Goal: Task Accomplishment & Management: Complete application form

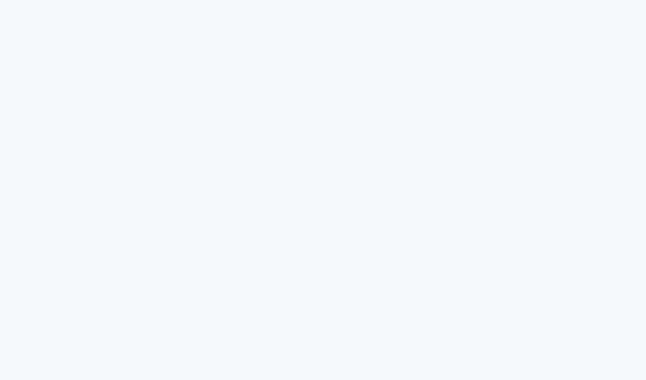
select select "service"
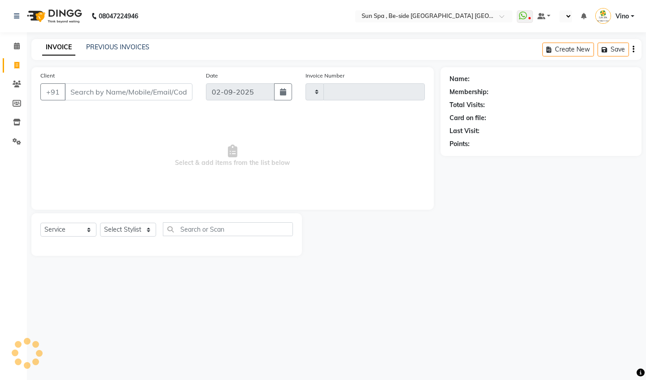
type input "1127"
select select "en"
select select "5782"
click at [19, 47] on icon at bounding box center [17, 46] width 6 height 7
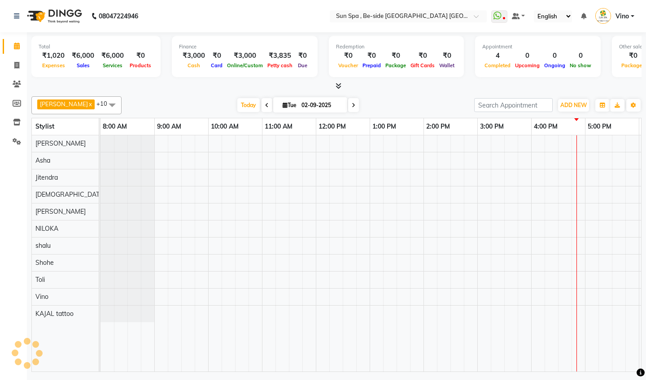
scroll to position [0, 267]
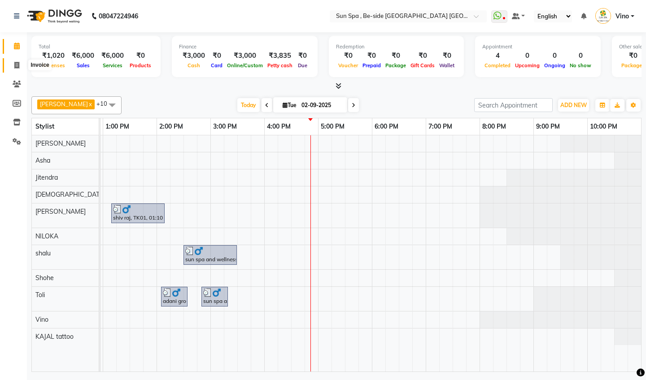
click at [18, 63] on icon at bounding box center [16, 65] width 5 height 7
select select "service"
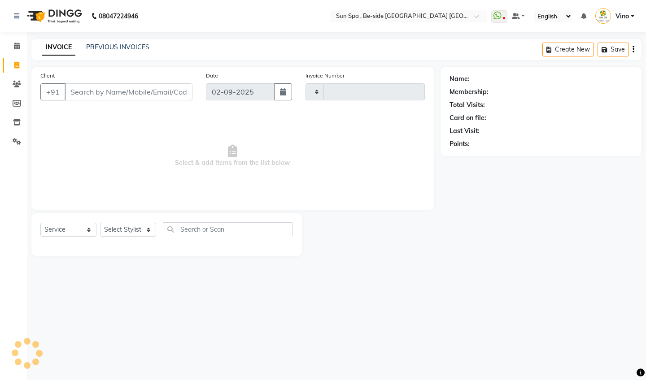
type input "1127"
select select "5782"
click at [113, 92] on input "Client" at bounding box center [129, 91] width 128 height 17
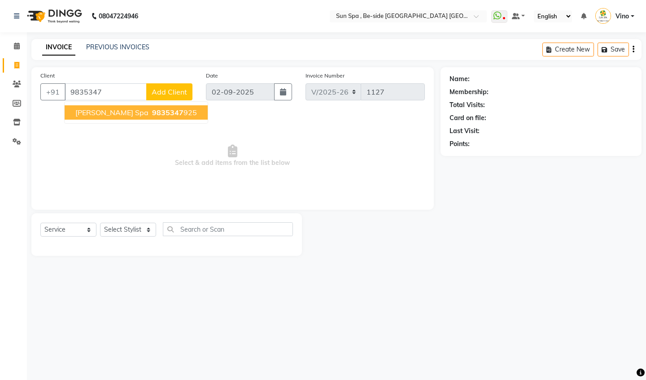
click at [116, 112] on span "[PERSON_NAME] Spa" at bounding box center [111, 112] width 73 height 9
type input "9835347925"
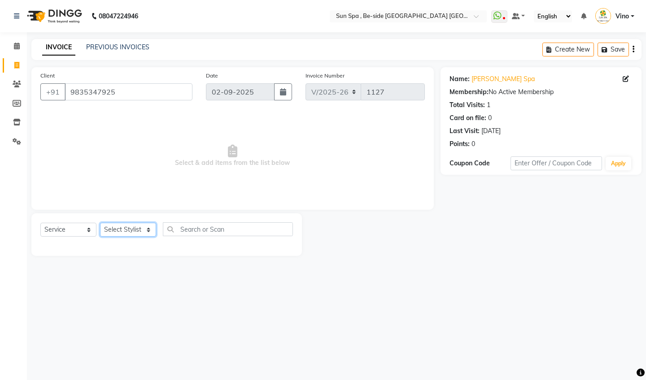
select select "49477"
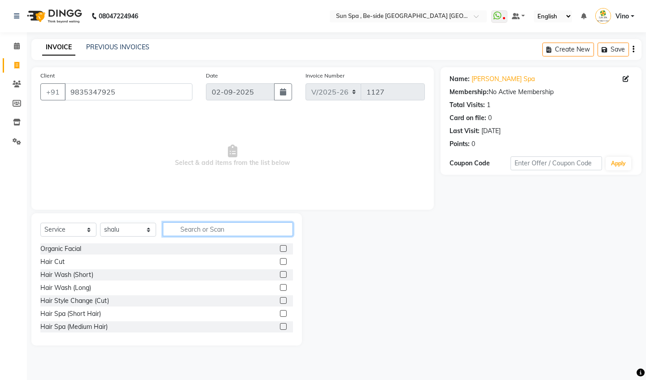
click at [227, 229] on input "text" at bounding box center [228, 229] width 130 height 14
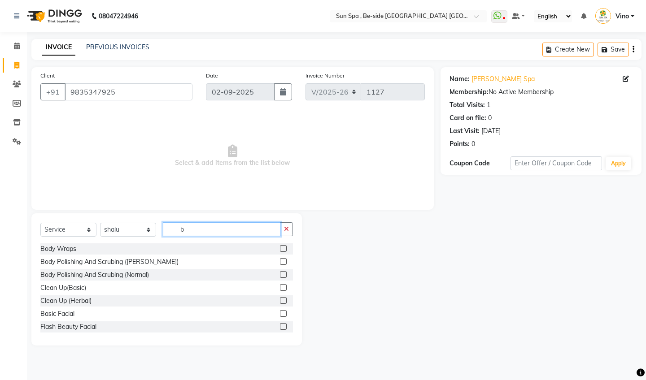
type input "b"
click at [284, 248] on label at bounding box center [283, 248] width 7 height 7
click at [284, 248] on input "checkbox" at bounding box center [283, 249] width 6 height 6
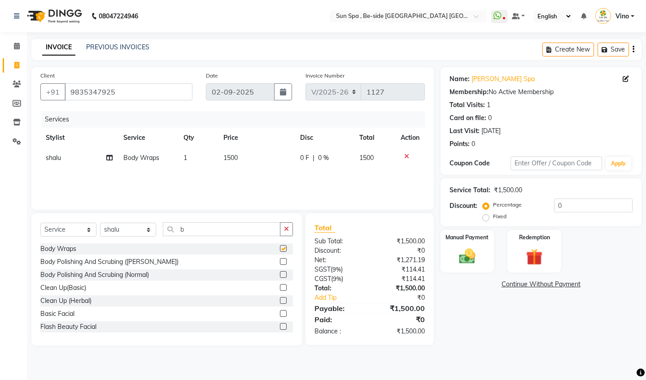
checkbox input "false"
click at [570, 207] on input "0" at bounding box center [593, 206] width 78 height 14
click at [493, 217] on label "Fixed" at bounding box center [499, 217] width 13 height 8
click at [485, 217] on input "Fixed" at bounding box center [487, 216] width 6 height 6
radio input "true"
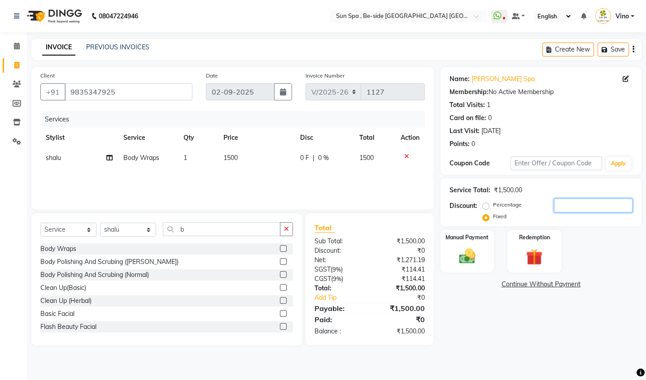
click at [558, 205] on input "number" at bounding box center [593, 206] width 78 height 14
type input "500"
click at [465, 260] on img at bounding box center [467, 257] width 28 height 20
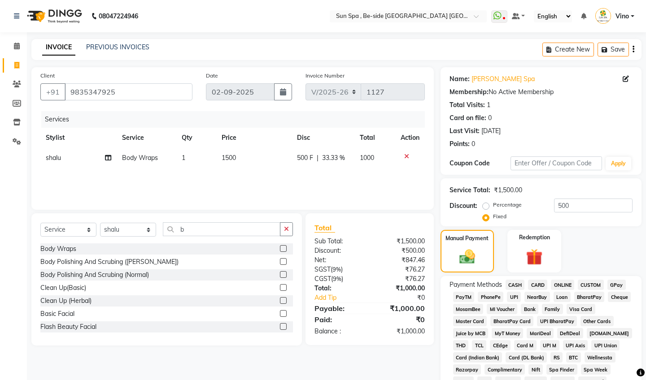
click at [512, 282] on span "CASH" at bounding box center [514, 285] width 19 height 10
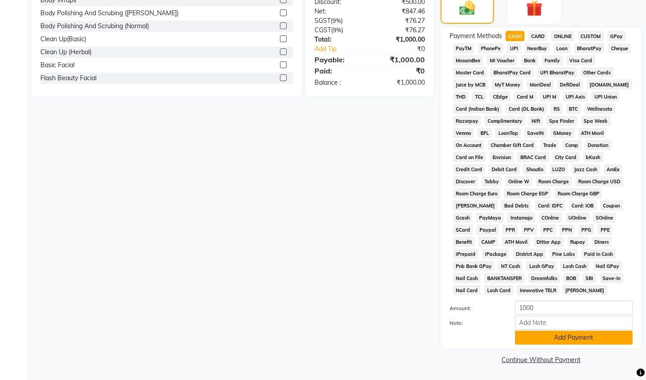
scroll to position [248, 0]
click at [560, 332] on button "Add Payment" at bounding box center [573, 338] width 117 height 14
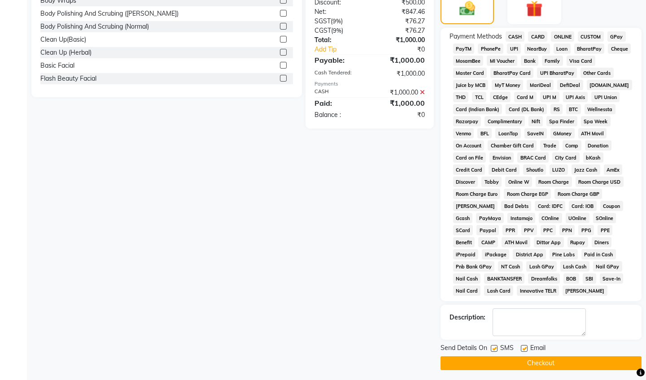
click at [534, 368] on button "Checkout" at bounding box center [540, 363] width 201 height 14
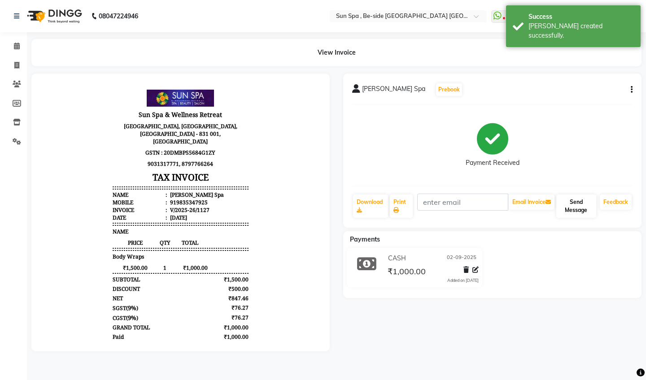
click at [578, 208] on button "Send Message" at bounding box center [576, 206] width 40 height 23
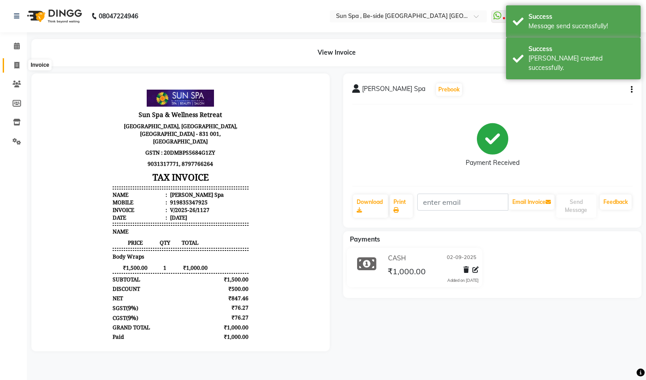
click at [17, 63] on icon at bounding box center [16, 65] width 5 height 7
select select "service"
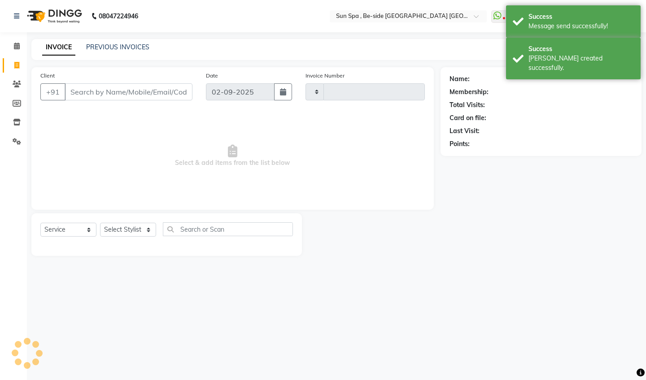
type input "1128"
select select "5782"
click at [15, 46] on icon at bounding box center [17, 46] width 6 height 7
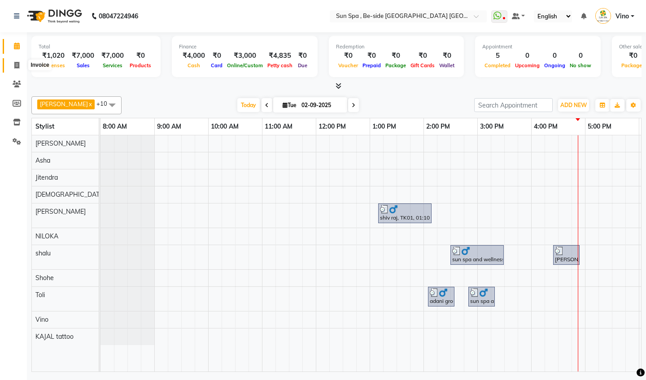
click at [18, 63] on icon at bounding box center [16, 65] width 5 height 7
select select "service"
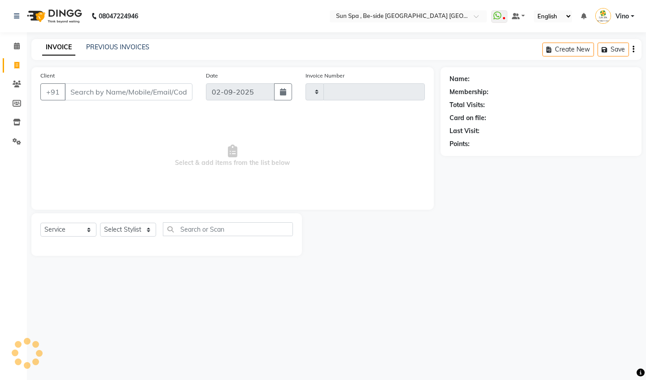
type input "1128"
select select "5782"
click at [15, 42] on span at bounding box center [17, 46] width 16 height 10
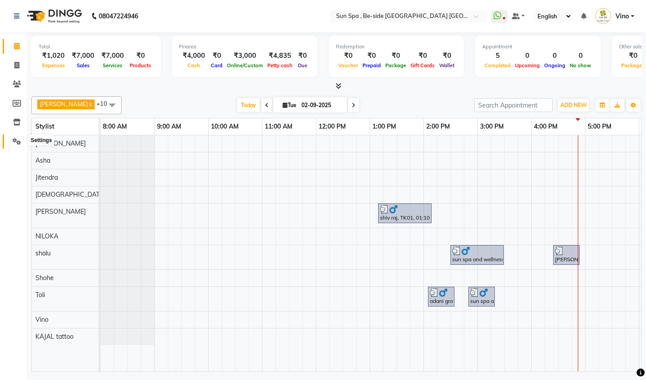
click at [17, 137] on span at bounding box center [17, 142] width 16 height 10
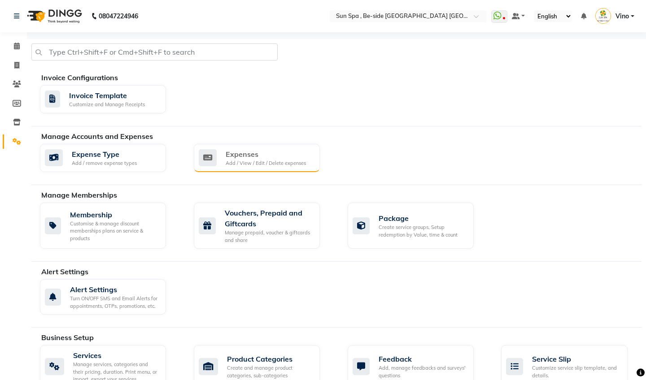
click at [253, 152] on div "Expenses" at bounding box center [266, 154] width 80 height 11
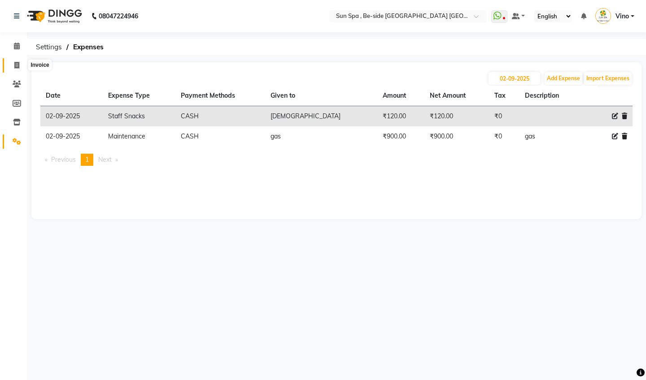
click at [17, 65] on icon at bounding box center [16, 65] width 5 height 7
select select "service"
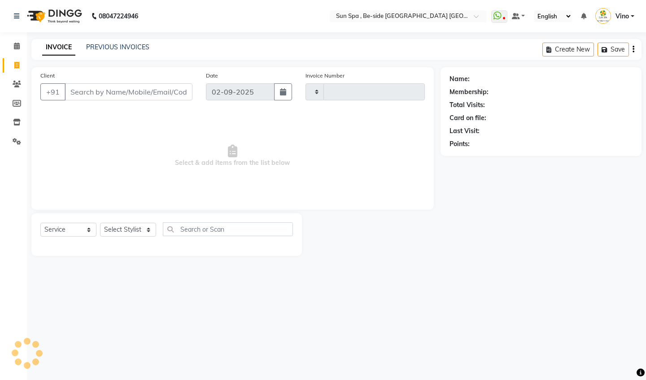
type input "1128"
select select "5782"
click at [16, 44] on icon at bounding box center [17, 46] width 6 height 7
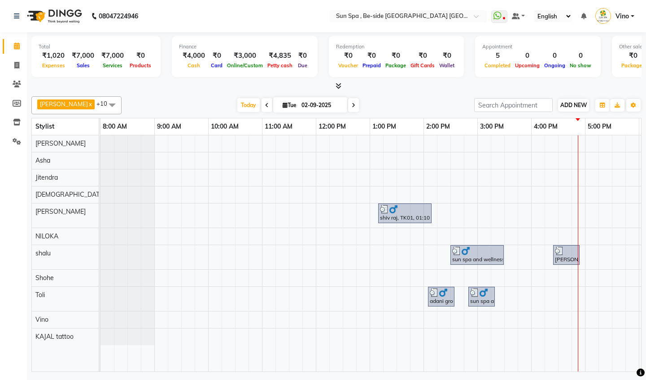
click at [577, 104] on span "ADD NEW" at bounding box center [573, 105] width 26 height 7
click at [613, 142] on link "Add Expense" at bounding box center [624, 145] width 71 height 12
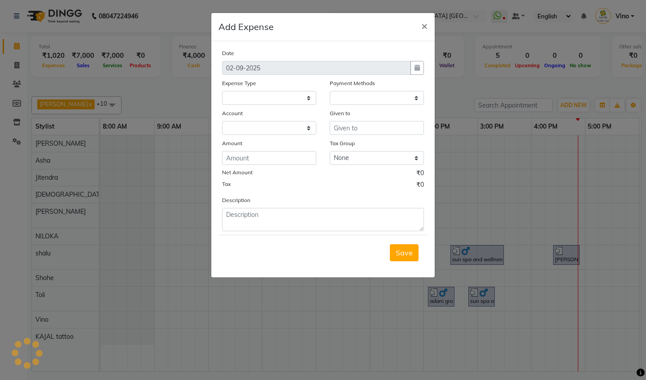
select select "1"
select select "4733"
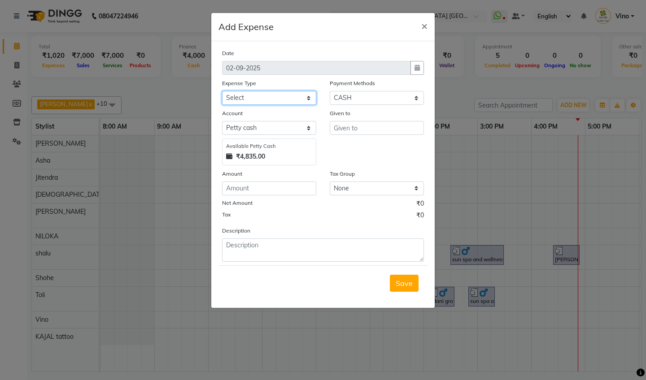
select select "12835"
click at [367, 127] on input "text" at bounding box center [377, 128] width 94 height 14
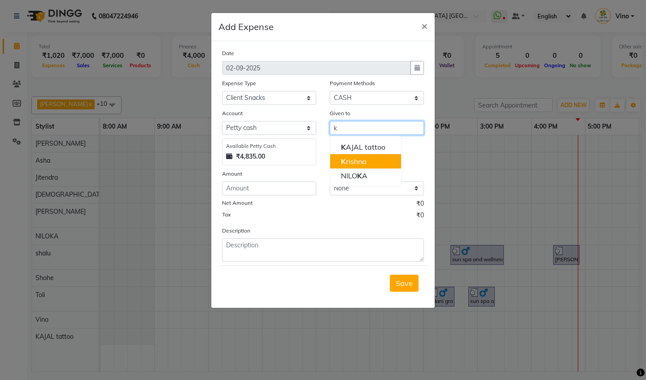
click at [363, 164] on ngb-highlight "K rishna" at bounding box center [354, 161] width 26 height 9
type input "[DEMOGRAPHIC_DATA]"
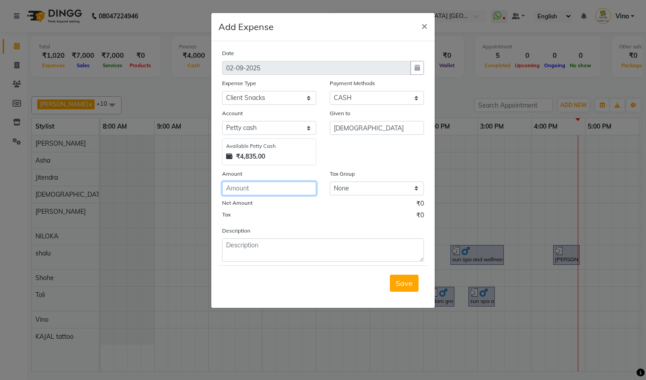
click at [298, 189] on input "number" at bounding box center [269, 189] width 94 height 14
type input "100"
click at [404, 286] on button "Save" at bounding box center [404, 283] width 29 height 17
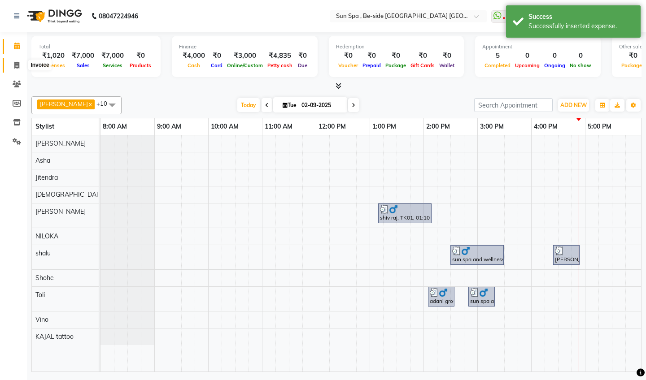
click at [18, 64] on icon at bounding box center [16, 65] width 5 height 7
select select "5782"
select select "service"
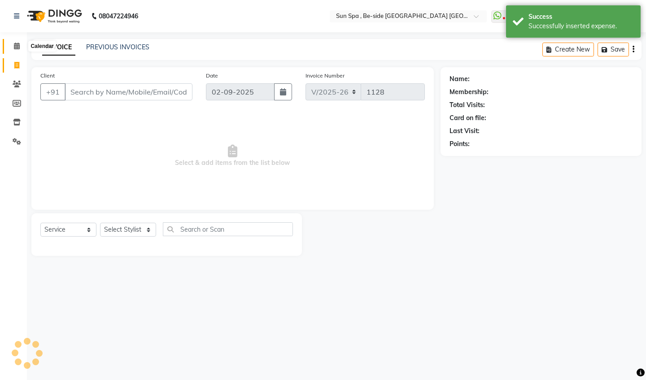
click at [17, 48] on icon at bounding box center [17, 46] width 6 height 7
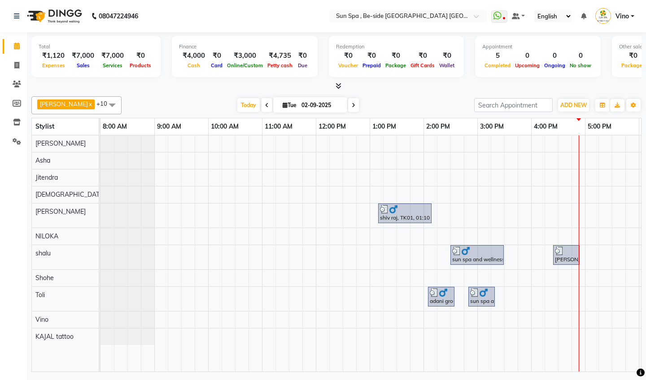
click at [339, 87] on icon at bounding box center [338, 85] width 6 height 7
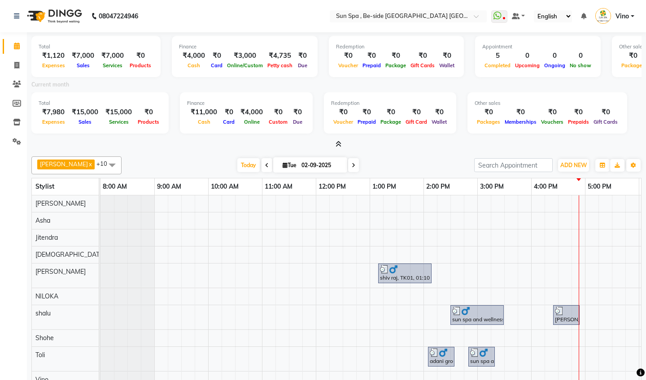
click at [336, 143] on icon at bounding box center [338, 144] width 6 height 7
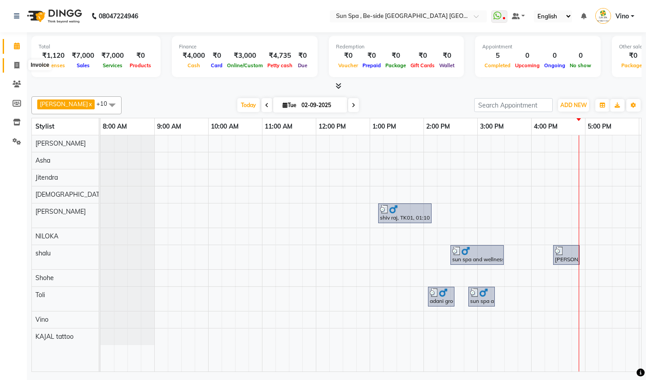
click at [15, 62] on icon at bounding box center [16, 65] width 5 height 7
select select "service"
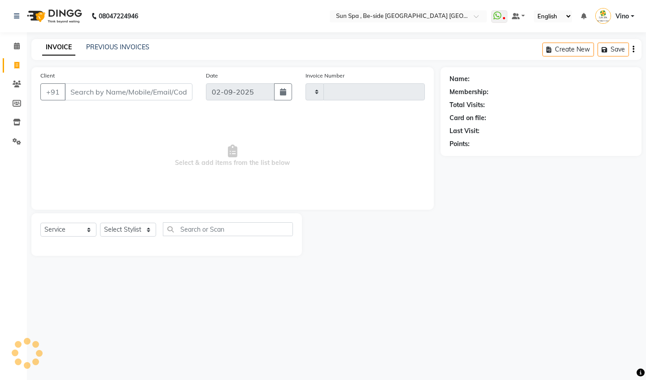
type input "1128"
select select "5782"
click at [18, 46] on icon at bounding box center [17, 46] width 6 height 7
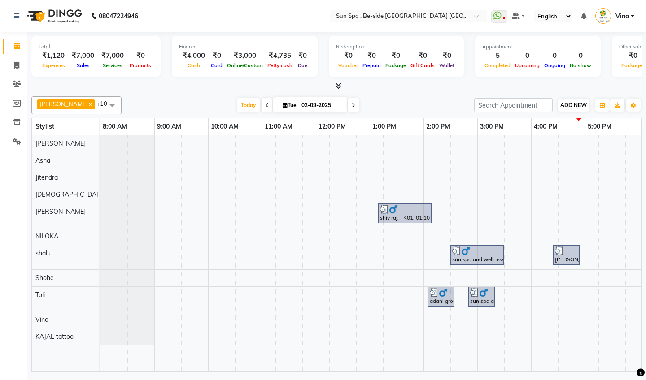
click at [574, 104] on span "ADD NEW" at bounding box center [573, 105] width 26 height 7
click at [616, 145] on link "Add Expense" at bounding box center [624, 145] width 71 height 12
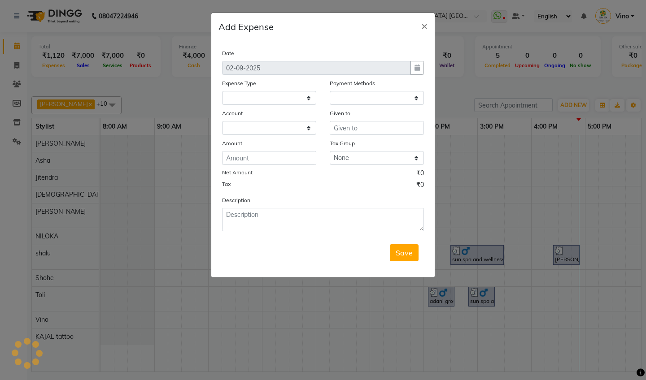
select select
select select "1"
select select "4733"
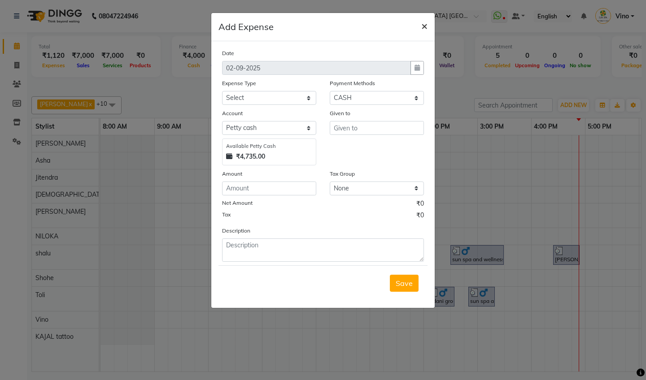
click at [425, 25] on span "×" at bounding box center [424, 25] width 6 height 13
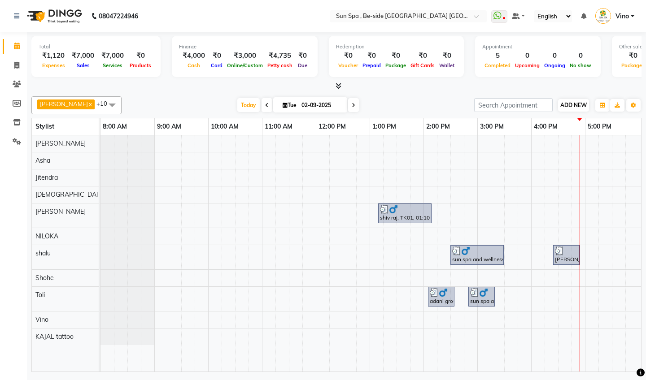
click at [573, 102] on span "ADD NEW" at bounding box center [573, 105] width 26 height 7
click at [566, 146] on link "Add Expense" at bounding box center [552, 145] width 71 height 12
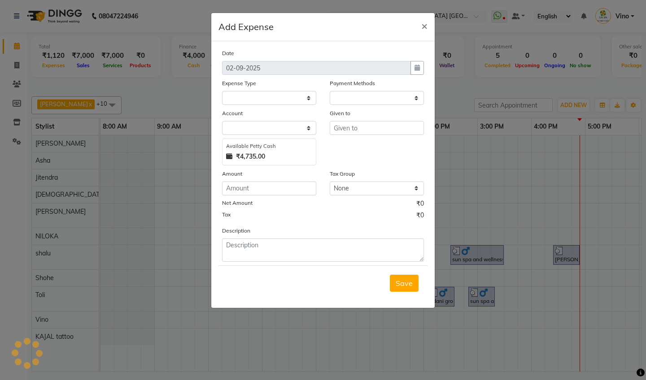
select select "1"
select select "4733"
select select "12834"
click at [360, 129] on input "text" at bounding box center [377, 128] width 94 height 14
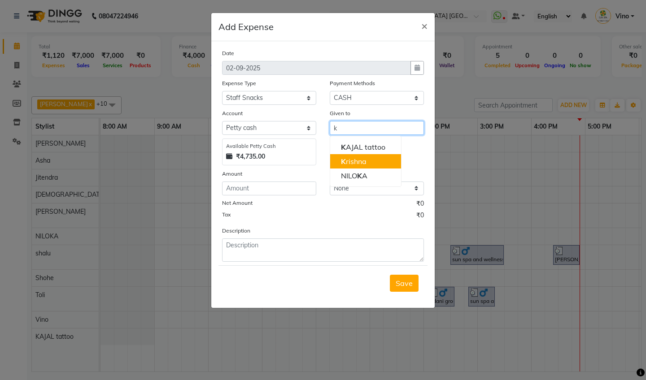
click at [364, 161] on ngb-highlight "K rishna" at bounding box center [354, 161] width 26 height 9
type input "[DEMOGRAPHIC_DATA]"
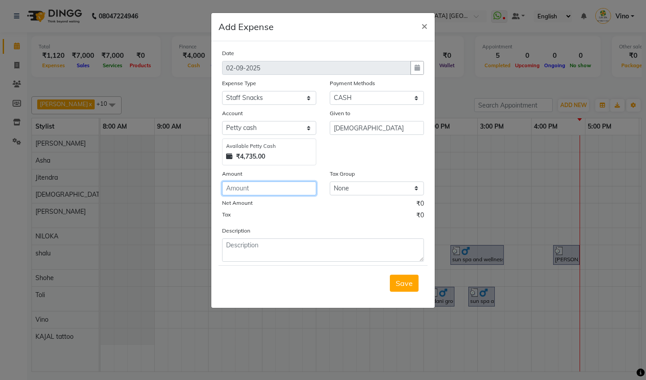
click at [275, 189] on input "number" at bounding box center [269, 189] width 94 height 14
type input "200"
click at [402, 281] on span "Save" at bounding box center [403, 283] width 17 height 9
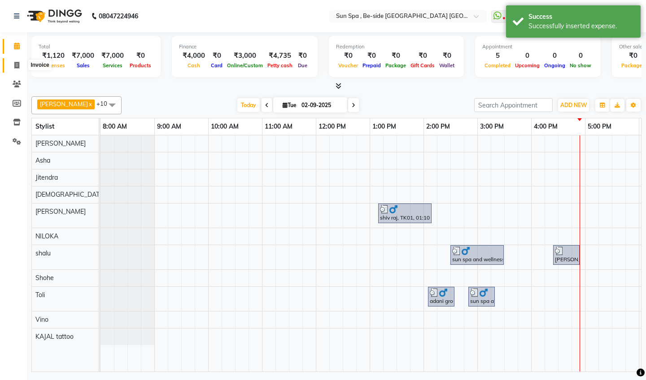
click at [16, 65] on icon at bounding box center [16, 65] width 5 height 7
select select "service"
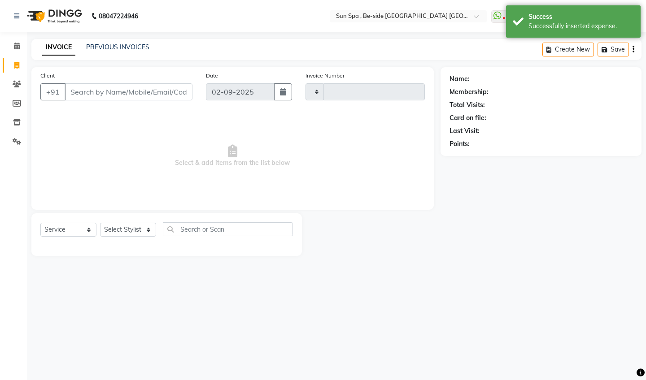
type input "1128"
select select "5782"
click at [16, 47] on icon at bounding box center [17, 46] width 6 height 7
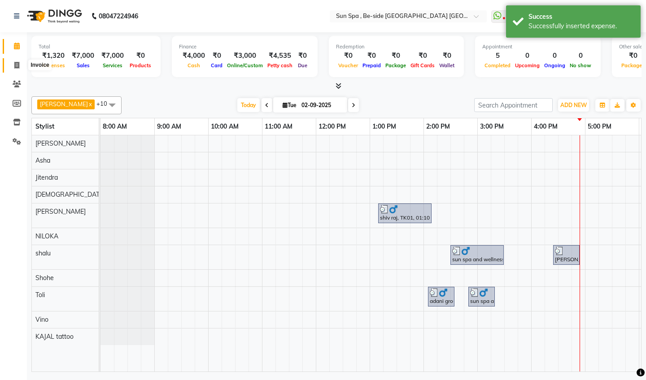
click at [16, 67] on icon at bounding box center [16, 65] width 5 height 7
select select "service"
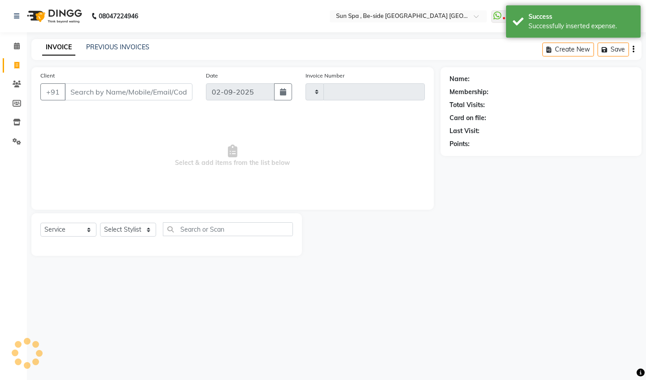
type input "1128"
select select "5782"
click at [16, 45] on icon at bounding box center [17, 46] width 6 height 7
